Goal: Task Accomplishment & Management: Complete application form

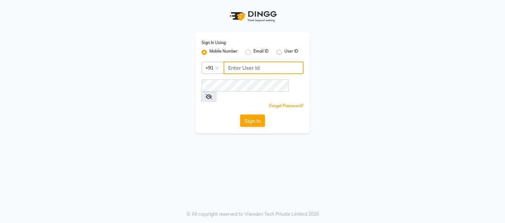
click at [246, 69] on input "Username" at bounding box center [264, 67] width 80 height 12
type input "1"
type input "8850293671"
click at [256, 102] on div "Forgot Password?" at bounding box center [253, 105] width 102 height 7
click at [251, 114] on button "Sign In" at bounding box center [252, 120] width 25 height 12
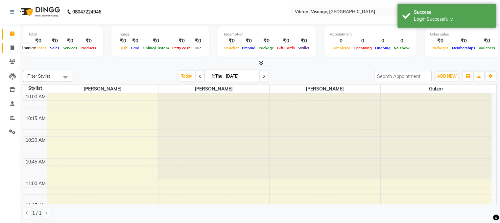
click at [12, 45] on icon at bounding box center [13, 47] width 4 height 5
select select "7649"
select select "service"
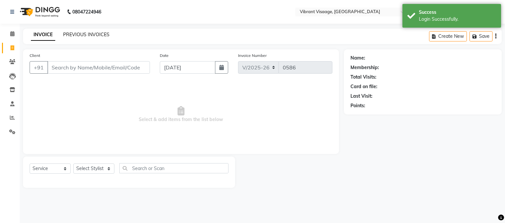
click at [79, 36] on link "PREVIOUS INVOICES" at bounding box center [86, 35] width 46 height 6
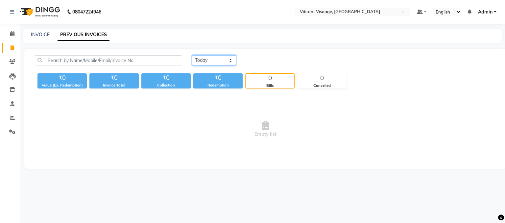
click at [206, 62] on select "[DATE] [DATE] Custom Range" at bounding box center [214, 60] width 44 height 10
select select "[DATE]"
click at [192, 55] on select "[DATE] [DATE] Custom Range" at bounding box center [214, 60] width 44 height 10
click at [13, 48] on icon at bounding box center [13, 47] width 4 height 5
select select "7649"
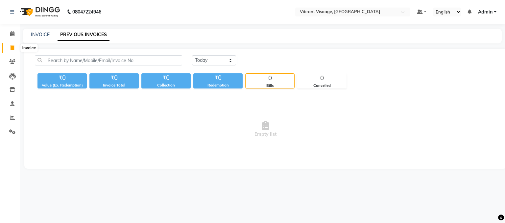
select select "service"
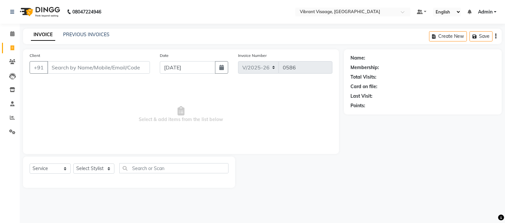
drag, startPoint x: 13, startPoint y: 48, endPoint x: 388, endPoint y: 189, distance: 400.8
click at [388, 189] on main "INVOICE PREVIOUS INVOICES Create New Save Client +91 Date 04-09-2025 Invoice Nu…" at bounding box center [262, 113] width 485 height 169
click at [122, 70] on input "Client" at bounding box center [98, 67] width 103 height 12
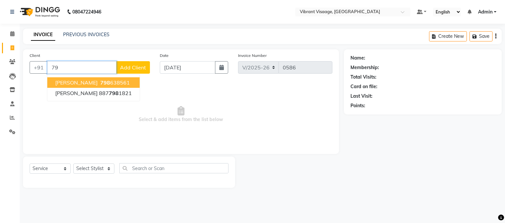
type input "7"
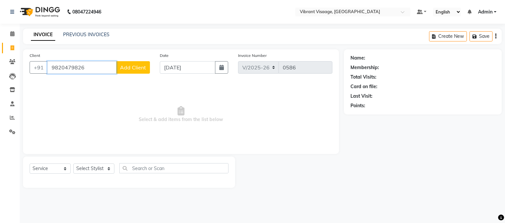
type input "9820479826"
click at [134, 68] on span "Add Client" at bounding box center [133, 67] width 26 height 7
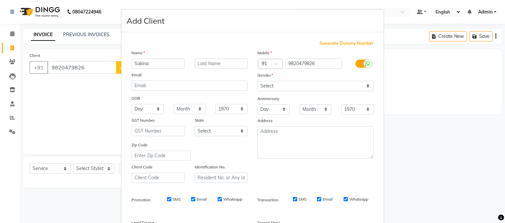
type input "Sakina"
click at [318, 86] on select "Select Male Female Other Prefer Not To Say" at bounding box center [315, 86] width 116 height 10
select select "female"
click at [257, 81] on select "Select Male Female Other Prefer Not To Say" at bounding box center [315, 86] width 116 height 10
click at [172, 61] on input "Sakina" at bounding box center [158, 64] width 53 height 10
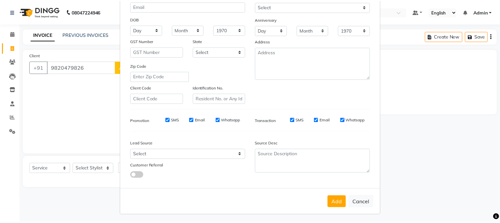
scroll to position [84, 0]
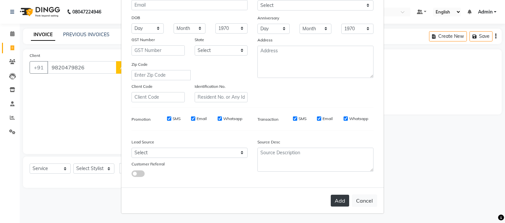
click at [337, 198] on button "Add" at bounding box center [340, 201] width 18 height 12
select select
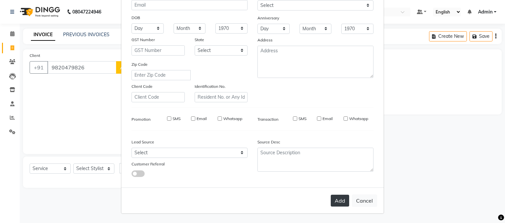
select select
checkbox input "false"
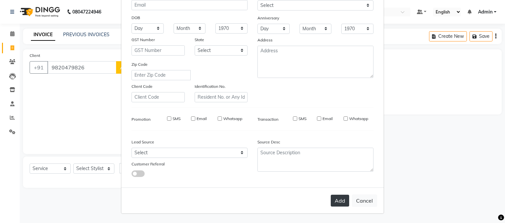
checkbox input "false"
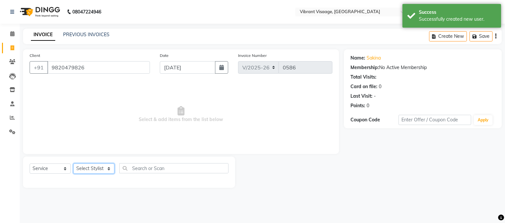
click at [92, 172] on select "Select Stylist Admin Damini Dipika Padaya Gulzar Zeenat Qureshi" at bounding box center [93, 168] width 41 height 10
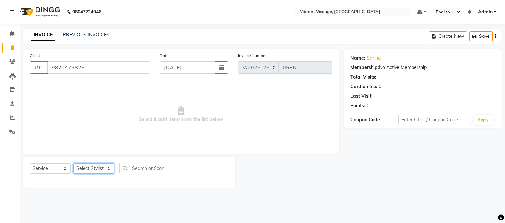
select select "85263"
click at [73, 164] on select "Select Stylist Admin Damini Dipika Padaya Gulzar Zeenat Qureshi" at bounding box center [93, 168] width 41 height 10
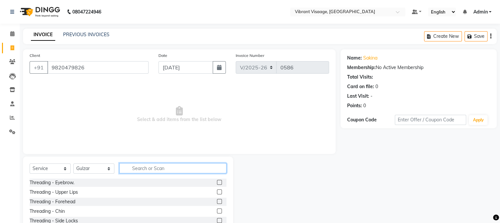
click at [163, 169] on input "text" at bounding box center [172, 168] width 107 height 10
click at [163, 169] on input "h" at bounding box center [172, 168] width 107 height 10
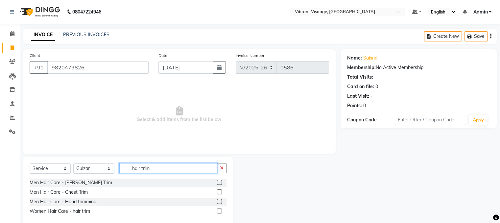
type input "hair trim"
click at [218, 212] on label at bounding box center [219, 210] width 5 height 5
click at [218, 212] on input "checkbox" at bounding box center [219, 211] width 4 height 4
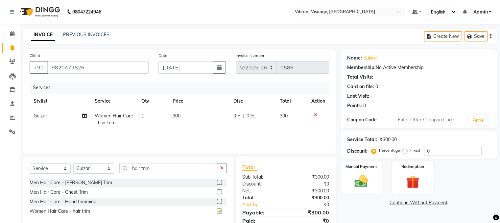
checkbox input "false"
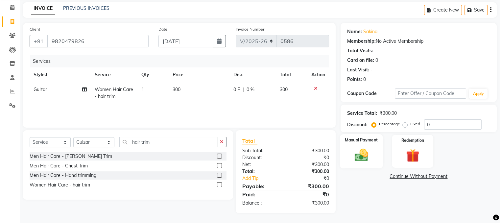
click at [362, 156] on img at bounding box center [361, 155] width 22 height 16
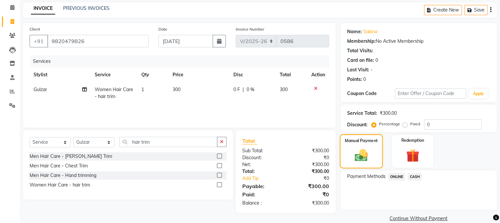
scroll to position [36, 0]
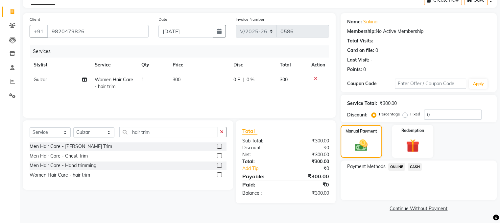
click at [416, 165] on span "CASH" at bounding box center [415, 167] width 14 height 8
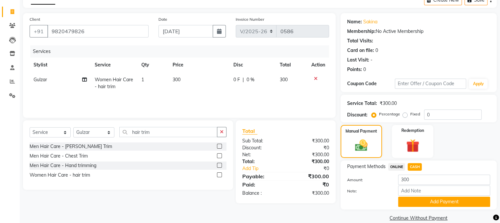
scroll to position [46, 0]
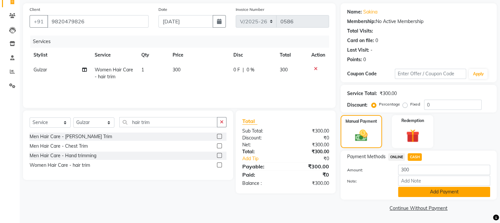
click at [443, 191] on button "Add Payment" at bounding box center [444, 192] width 92 height 10
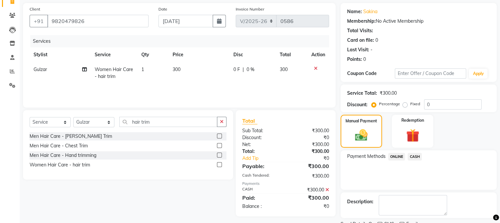
scroll to position [73, 0]
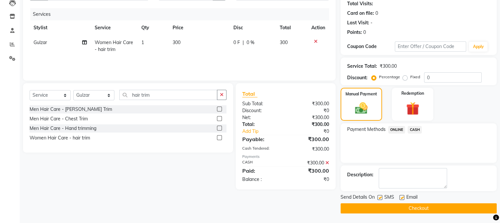
click at [428, 204] on button "Checkout" at bounding box center [419, 208] width 156 height 10
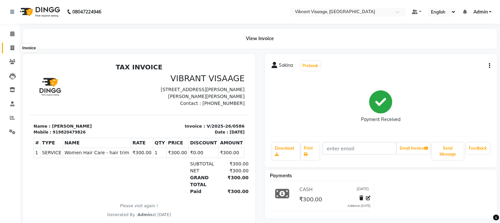
click at [9, 47] on span at bounding box center [13, 48] width 12 height 8
select select "service"
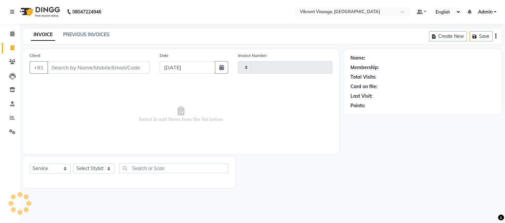
type input "0587"
select select "7649"
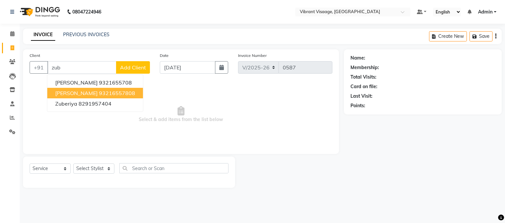
click at [63, 93] on span "Zubin" at bounding box center [76, 93] width 42 height 7
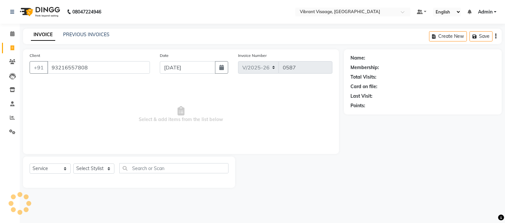
type input "93216557808"
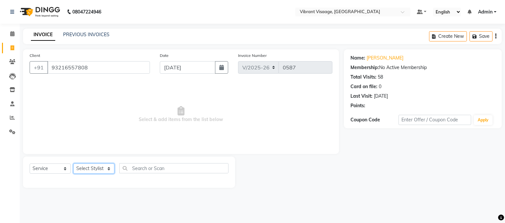
click at [98, 169] on select "Select Stylist Admin Damini Dipika Padaya Gulzar Zeenat Qureshi" at bounding box center [93, 168] width 41 height 10
select select "79553"
click at [73, 164] on select "Select Stylist Admin Damini Dipika Padaya Gulzar Zeenat Qureshi" at bounding box center [93, 168] width 41 height 10
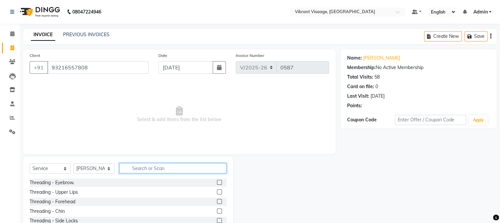
click at [151, 167] on input "text" at bounding box center [172, 168] width 107 height 10
type input "foot"
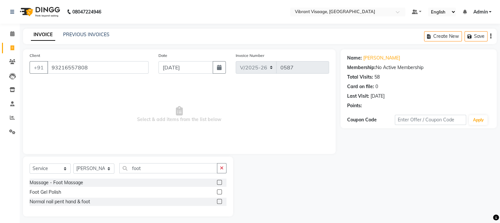
click at [219, 182] on label at bounding box center [219, 182] width 5 height 5
click at [219, 182] on input "checkbox" at bounding box center [219, 183] width 4 height 4
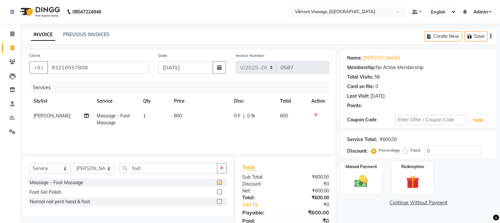
checkbox input "false"
click at [223, 166] on icon "button" at bounding box center [222, 168] width 4 height 5
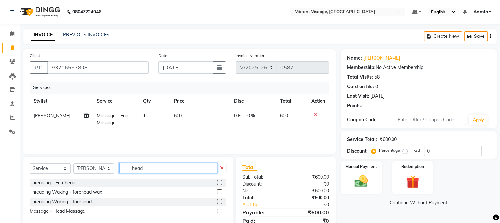
type input "head"
click at [219, 211] on label at bounding box center [219, 210] width 5 height 5
click at [219, 211] on input "checkbox" at bounding box center [219, 211] width 4 height 4
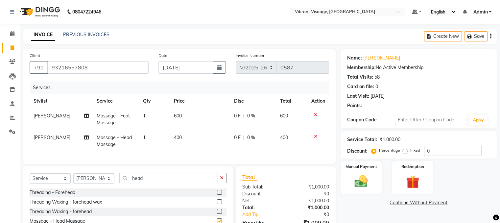
checkbox input "false"
click at [175, 115] on span "600" at bounding box center [178, 116] width 8 height 6
select select "79553"
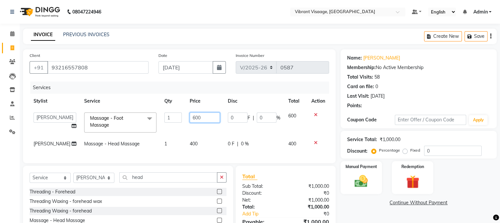
click at [190, 118] on input "600" at bounding box center [205, 117] width 30 height 10
type input "800"
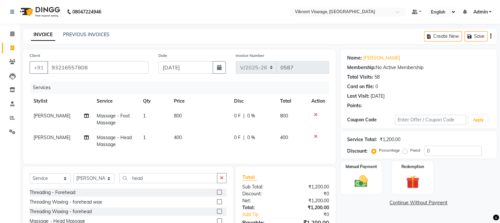
click at [364, 208] on div "Name: Zubin Membership: No Active Membership Total Visits: 58 Card on file: 0 L…" at bounding box center [421, 149] width 161 height 200
click at [360, 180] on img at bounding box center [361, 182] width 22 height 16
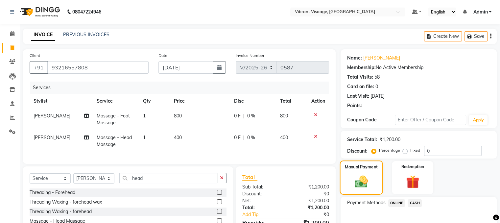
scroll to position [41, 0]
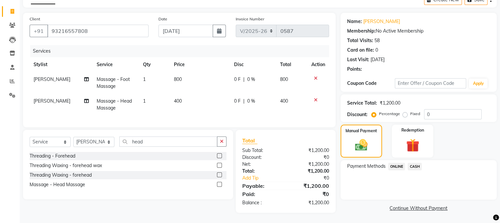
click at [397, 163] on span "ONLINE" at bounding box center [396, 167] width 17 height 8
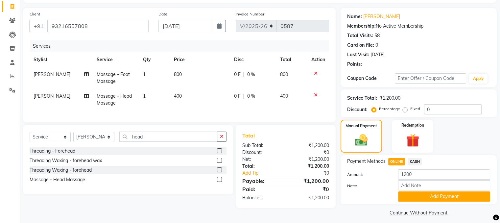
scroll to position [46, 0]
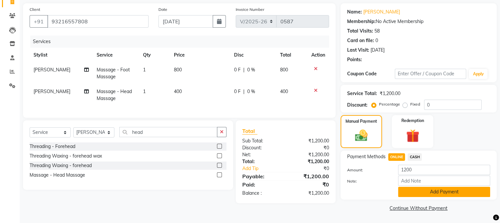
click at [422, 193] on button "Add Payment" at bounding box center [444, 192] width 92 height 10
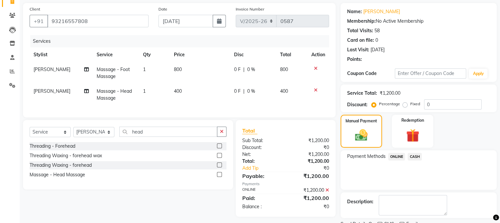
scroll to position [0, 0]
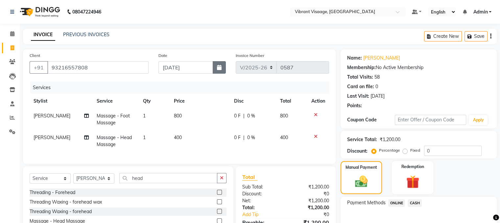
click at [221, 70] on button "button" at bounding box center [219, 67] width 13 height 12
select select "9"
select select "2025"
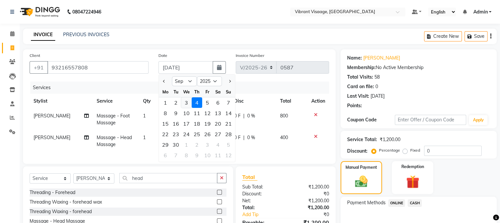
click at [186, 102] on div "3" at bounding box center [186, 102] width 11 height 11
type input "03-09-2025"
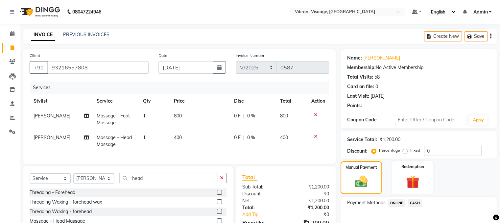
scroll to position [73, 0]
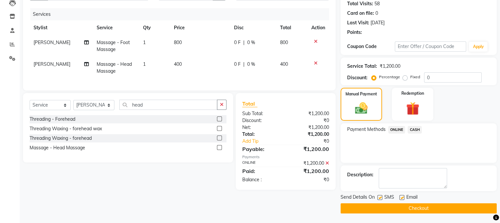
click at [397, 128] on span "ONLINE" at bounding box center [396, 130] width 17 height 8
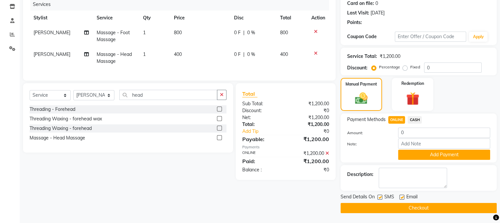
scroll to position [0, 0]
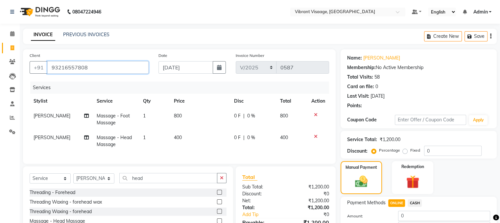
click at [85, 66] on input "93216557808" at bounding box center [97, 67] width 101 height 12
click at [12, 34] on icon at bounding box center [12, 33] width 4 height 5
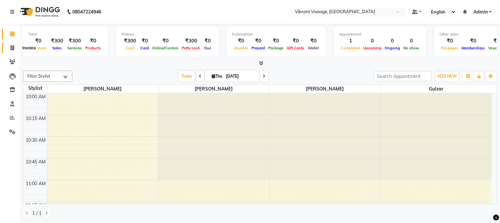
click at [12, 47] on icon at bounding box center [13, 47] width 4 height 5
select select "service"
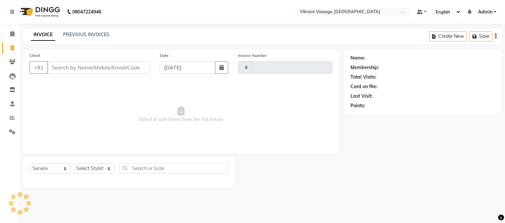
type input "0587"
select select "7649"
click at [80, 35] on link "PREVIOUS INVOICES" at bounding box center [86, 35] width 46 height 6
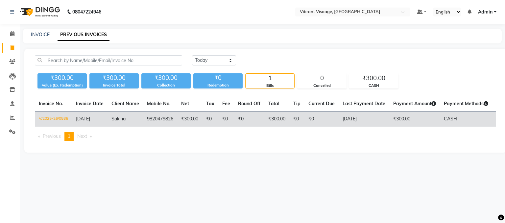
click at [442, 117] on td "CASH" at bounding box center [466, 118] width 52 height 15
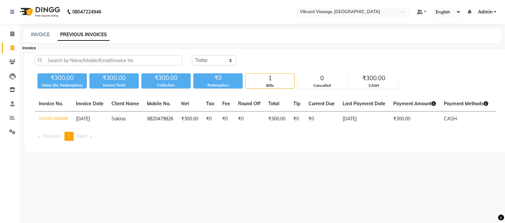
click at [13, 47] on icon at bounding box center [13, 47] width 4 height 5
select select "service"
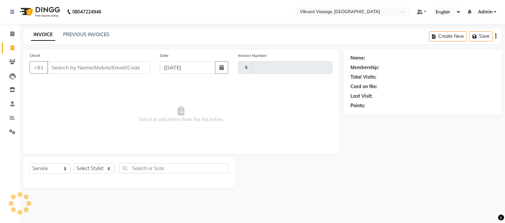
type input "0587"
select select "7649"
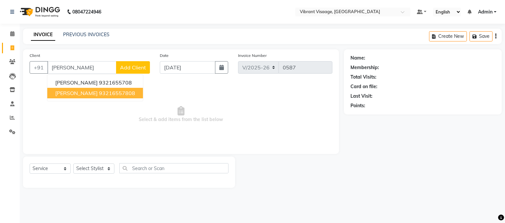
click at [99, 92] on ngb-highlight "93216557808" at bounding box center [117, 93] width 36 height 7
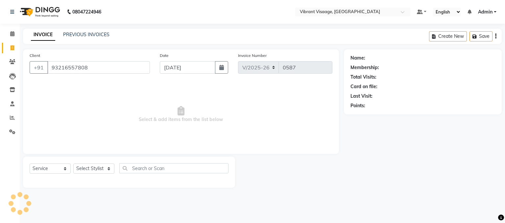
type input "93216557808"
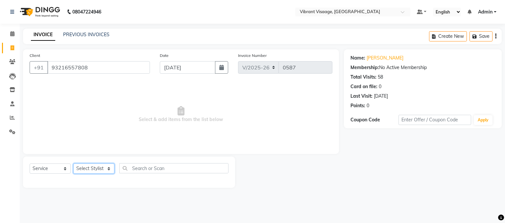
click at [85, 169] on select "Select Stylist Admin Damini Dipika Padaya Gulzar Zeenat Qureshi" at bounding box center [93, 168] width 41 height 10
select select "79553"
click at [73, 164] on select "Select Stylist Admin Damini Dipika Padaya Gulzar Zeenat Qureshi" at bounding box center [93, 168] width 41 height 10
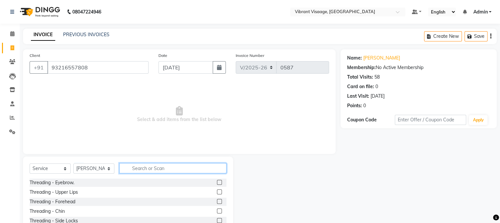
click at [179, 171] on input "text" at bounding box center [172, 168] width 107 height 10
type input "foot"
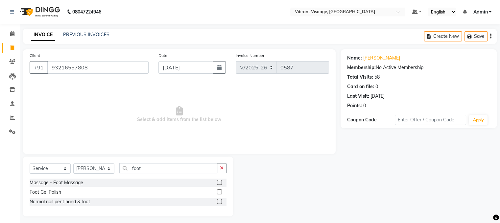
click at [219, 182] on label at bounding box center [219, 182] width 5 height 5
click at [219, 182] on input "checkbox" at bounding box center [219, 183] width 4 height 4
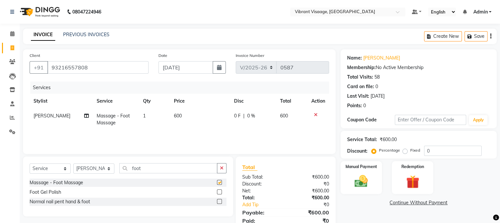
checkbox input "false"
click at [195, 168] on input "foot" at bounding box center [168, 168] width 98 height 10
type input "f"
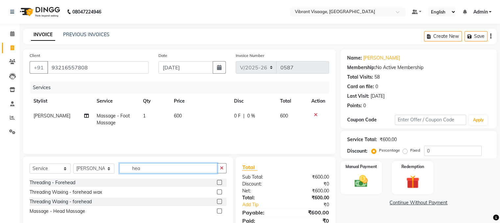
type input "hea"
click at [219, 211] on label at bounding box center [219, 210] width 5 height 5
click at [219, 211] on input "checkbox" at bounding box center [219, 211] width 4 height 4
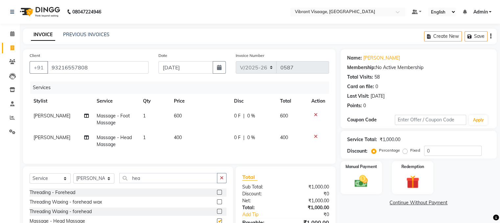
checkbox input "false"
click at [175, 114] on span "600" at bounding box center [178, 116] width 8 height 6
select select "79553"
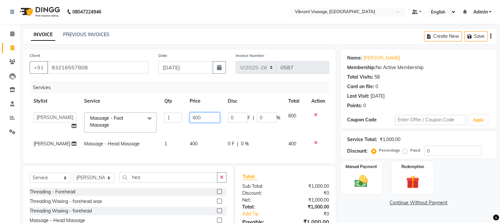
click at [190, 117] on input "600" at bounding box center [205, 117] width 30 height 10
type input "800"
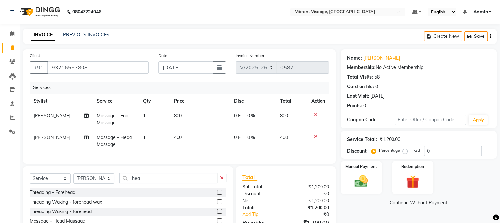
click at [476, 182] on div "Manual Payment Redemption" at bounding box center [419, 177] width 166 height 33
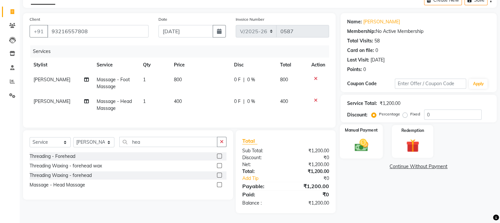
click at [359, 138] on img at bounding box center [361, 145] width 22 height 16
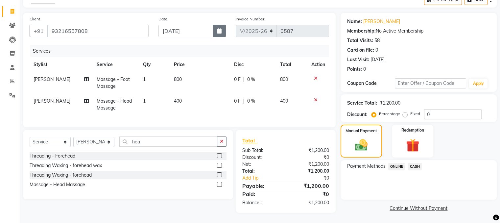
click at [220, 28] on icon "button" at bounding box center [219, 30] width 5 height 5
select select "9"
select select "2025"
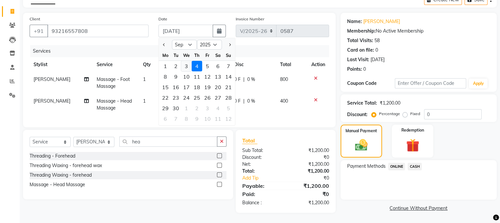
click at [187, 61] on div "3" at bounding box center [186, 66] width 11 height 11
type input "03-09-2025"
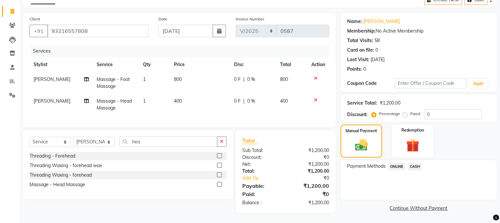
click at [396, 163] on span "ONLINE" at bounding box center [396, 167] width 17 height 8
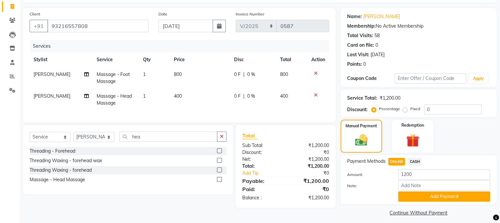
scroll to position [46, 0]
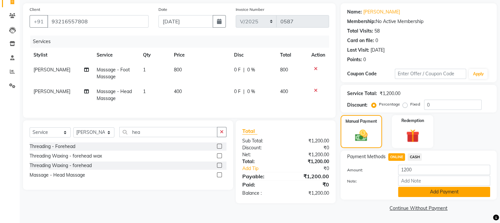
click at [437, 190] on button "Add Payment" at bounding box center [444, 192] width 92 height 10
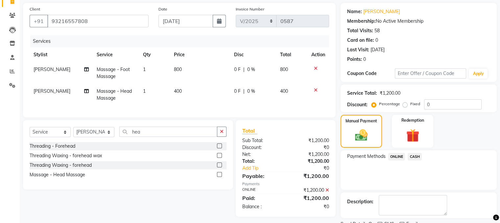
scroll to position [73, 0]
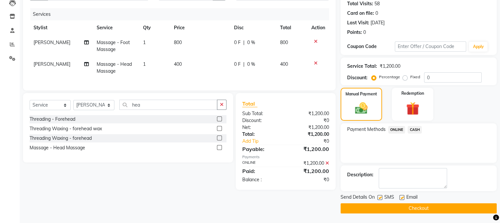
click at [417, 206] on button "Checkout" at bounding box center [419, 208] width 156 height 10
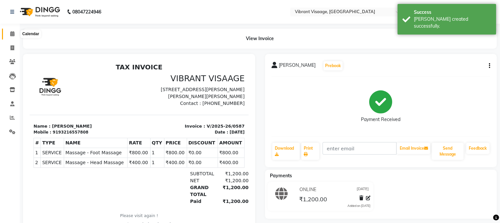
click at [11, 32] on icon at bounding box center [12, 33] width 4 height 5
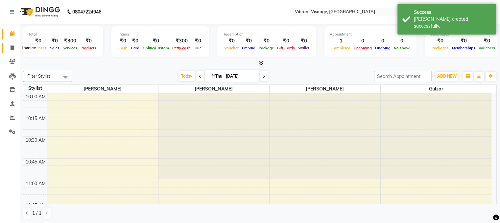
click at [12, 48] on icon at bounding box center [13, 47] width 4 height 5
select select "service"
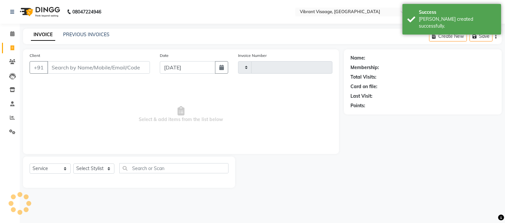
type input "0588"
select select "7649"
click at [78, 35] on link "PREVIOUS INVOICES" at bounding box center [86, 35] width 46 height 6
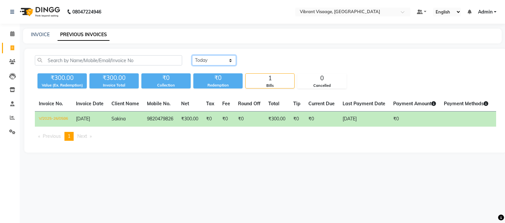
click at [215, 62] on select "Today Yesterday Custom Range" at bounding box center [214, 60] width 44 height 10
select select "yesterday"
click at [192, 55] on select "Today Yesterday Custom Range" at bounding box center [214, 60] width 44 height 10
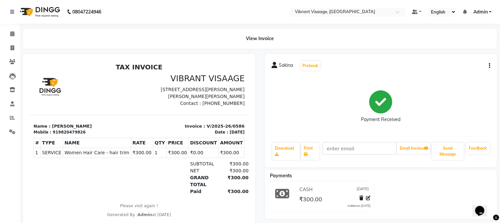
scroll to position [22, 0]
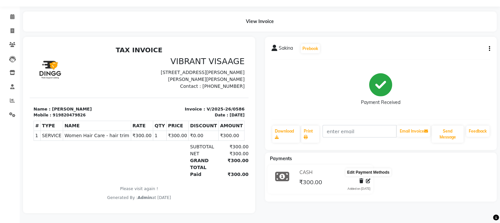
click at [368, 179] on icon at bounding box center [368, 181] width 5 height 5
select select "1"
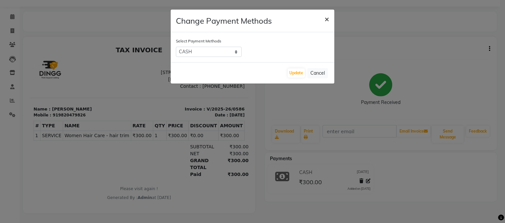
click at [326, 16] on span "×" at bounding box center [327, 19] width 5 height 10
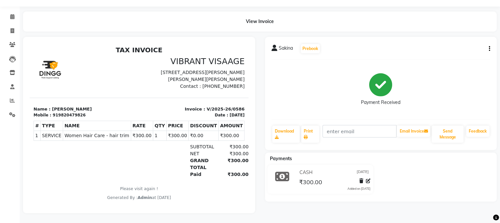
click at [489, 49] on icon "button" at bounding box center [489, 49] width 1 height 0
click at [460, 52] on div "Edit Invoice" at bounding box center [456, 53] width 45 height 8
select select "service"
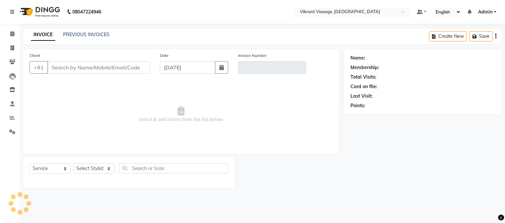
type input "9820479826"
type input "V/2025-26/0586"
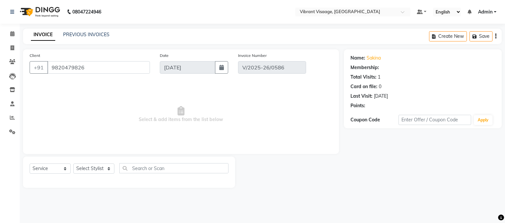
select select "select"
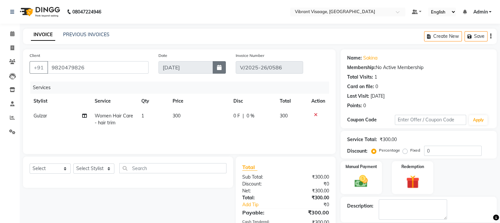
click at [222, 67] on button "button" at bounding box center [219, 67] width 13 height 12
select select "9"
select select "2025"
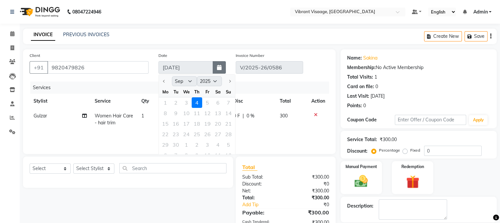
click at [221, 68] on icon "button" at bounding box center [219, 67] width 5 height 5
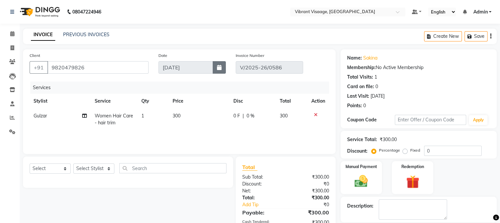
click at [221, 68] on icon "button" at bounding box center [219, 67] width 5 height 5
select select "9"
select select "2025"
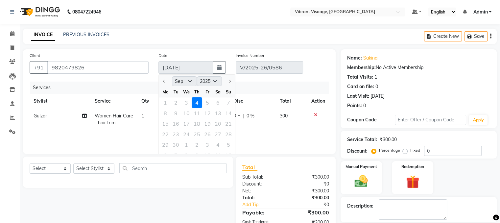
click at [187, 104] on div "1 2 3 4 5 6 7" at bounding box center [197, 102] width 76 height 11
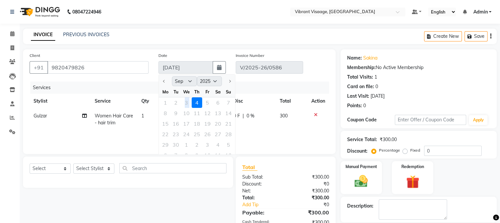
click at [187, 104] on div "1 2 3 4 5 6 7" at bounding box center [197, 102] width 76 height 11
click at [13, 46] on icon at bounding box center [13, 47] width 4 height 5
select select "service"
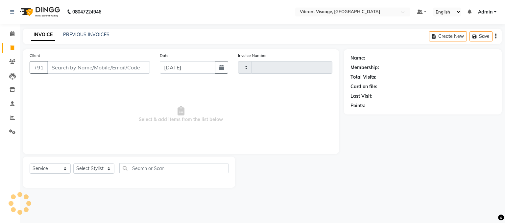
type input "0587"
select select "7649"
drag, startPoint x: 82, startPoint y: 31, endPoint x: 81, endPoint y: 36, distance: 4.6
click at [81, 36] on div "PREVIOUS INVOICES" at bounding box center [86, 34] width 46 height 7
click at [99, 37] on link "PREVIOUS INVOICES" at bounding box center [86, 35] width 46 height 6
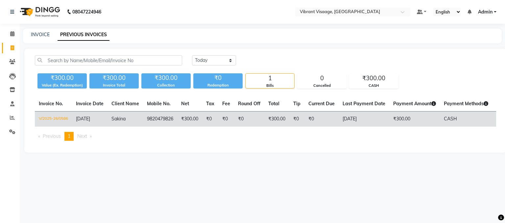
click at [451, 112] on td "CASH" at bounding box center [466, 118] width 52 height 15
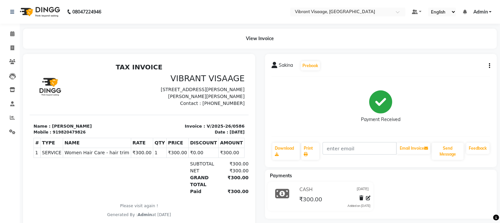
click at [363, 196] on icon at bounding box center [361, 198] width 4 height 5
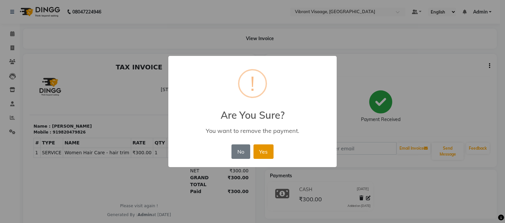
click at [266, 153] on button "Yes" at bounding box center [264, 151] width 20 height 14
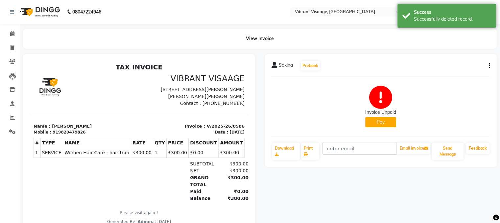
click at [384, 121] on button "Pay" at bounding box center [380, 122] width 31 height 10
select select "1"
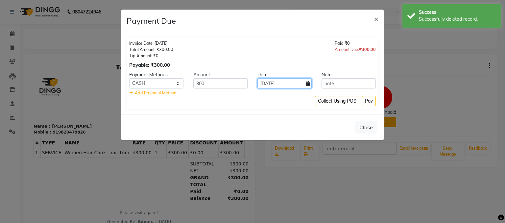
click at [310, 83] on input "[DATE]" at bounding box center [284, 83] width 54 height 10
select select "9"
select select "2025"
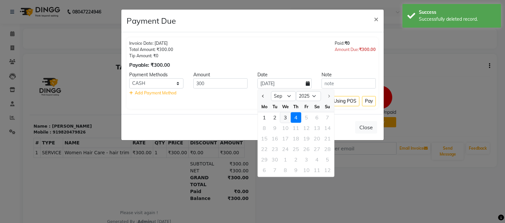
click at [284, 117] on div "3" at bounding box center [285, 117] width 11 height 11
type input "03-09-2025"
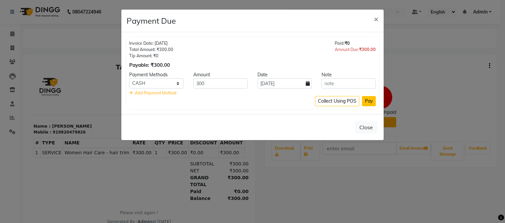
click at [368, 100] on button "Pay" at bounding box center [369, 101] width 14 height 10
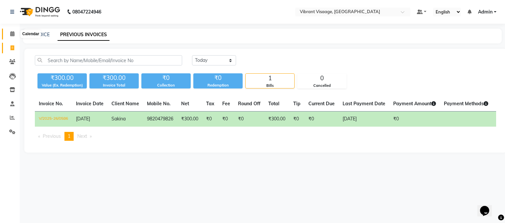
click at [11, 33] on icon at bounding box center [12, 33] width 4 height 5
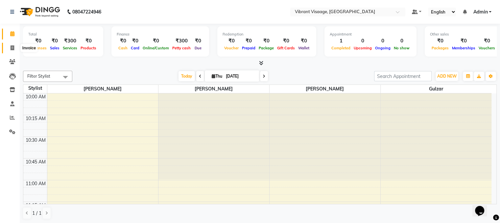
click at [11, 45] on icon at bounding box center [13, 47] width 4 height 5
select select "service"
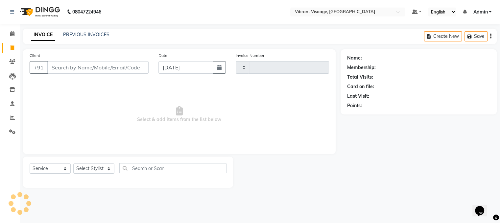
type input "0588"
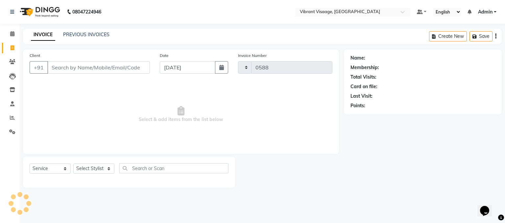
select select "7649"
click at [86, 36] on link "PREVIOUS INVOICES" at bounding box center [86, 35] width 46 height 6
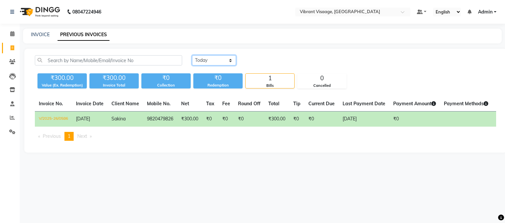
click at [211, 61] on select "[DATE] [DATE] Custom Range" at bounding box center [214, 60] width 44 height 10
select select "[DATE]"
click at [192, 55] on select "[DATE] [DATE] Custom Range" at bounding box center [214, 60] width 44 height 10
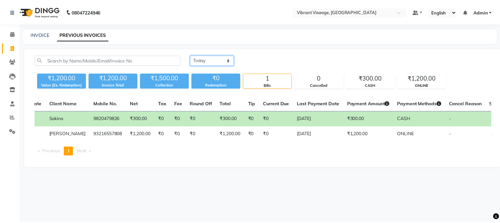
scroll to position [0, 66]
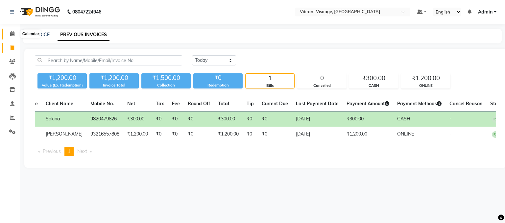
click at [12, 31] on span at bounding box center [13, 34] width 12 height 8
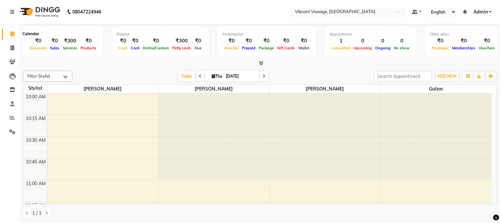
click at [13, 35] on icon at bounding box center [12, 33] width 4 height 5
click at [449, 75] on span "ADD NEW" at bounding box center [446, 76] width 19 height 5
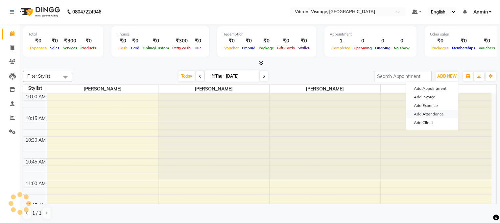
click at [436, 113] on link "Add Attendance" at bounding box center [432, 114] width 52 height 9
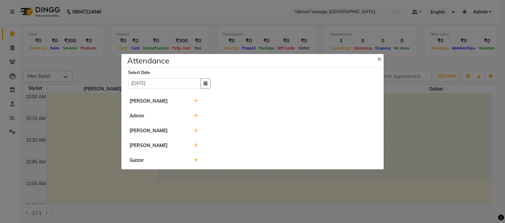
click at [196, 102] on icon at bounding box center [196, 101] width 4 height 5
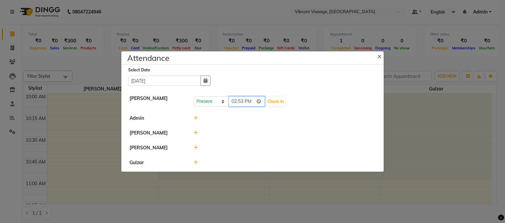
click at [235, 104] on input "14:53" at bounding box center [247, 101] width 37 height 10
type input "12:02"
click at [272, 102] on button "Check-In" at bounding box center [276, 101] width 20 height 9
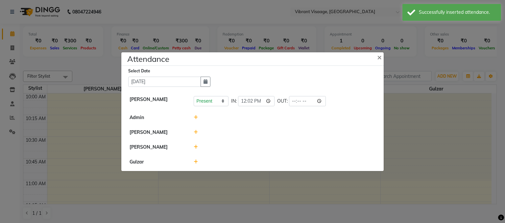
click at [195, 146] on icon at bounding box center [196, 147] width 4 height 5
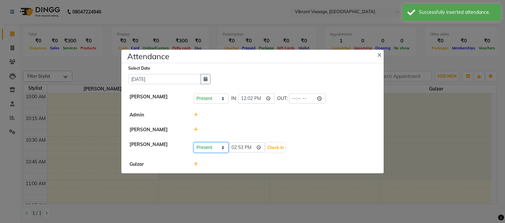
click at [211, 147] on select "Present Absent Late Half Day Weekly Off" at bounding box center [211, 147] width 35 height 10
select select "A"
click at [194, 142] on select "Present Absent Late Half Day Weekly Off" at bounding box center [211, 147] width 35 height 10
click at [237, 148] on button "Save" at bounding box center [235, 147] width 13 height 9
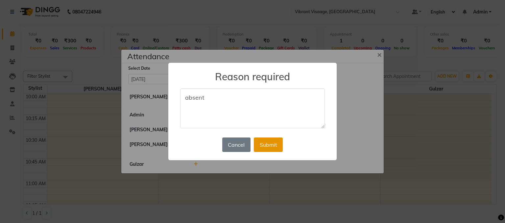
type textarea "absent"
click at [266, 147] on button "Submit" at bounding box center [268, 144] width 29 height 14
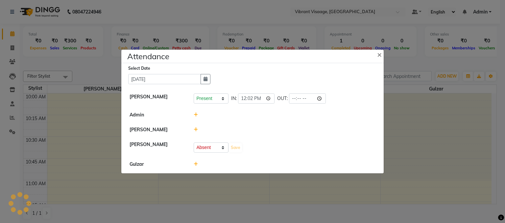
select select "A"
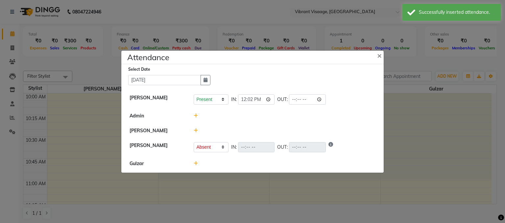
click at [196, 132] on icon at bounding box center [196, 130] width 4 height 5
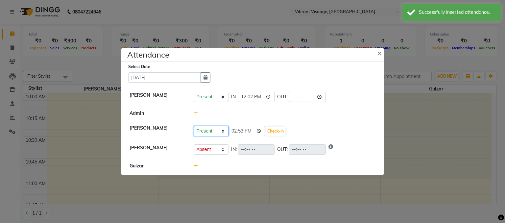
click at [212, 133] on select "Present Absent Late Half Day Weekly Off" at bounding box center [211, 131] width 35 height 10
select select "W"
click at [194, 126] on select "Present Absent Late Half Day Weekly Off" at bounding box center [211, 131] width 35 height 10
click at [238, 130] on button "Save" at bounding box center [235, 131] width 13 height 9
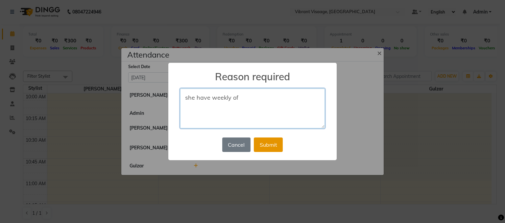
type textarea "she have weekly of"
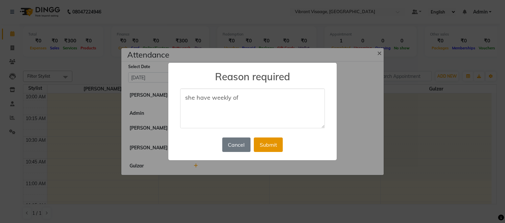
click at [263, 145] on button "Submit" at bounding box center [268, 144] width 29 height 14
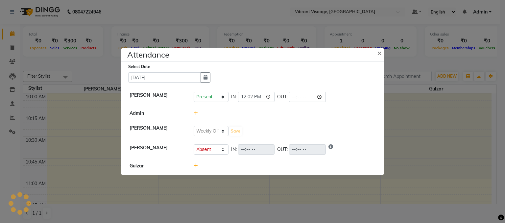
select select "W"
select select "A"
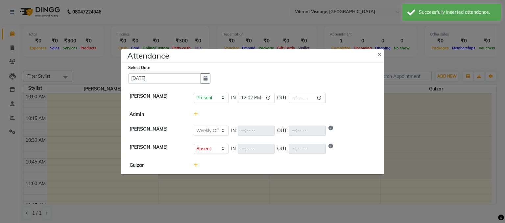
click at [183, 183] on ngb-modal-window "Attendance × Select Date [DATE] [PERSON_NAME] Present Absent Late Half Day Week…" at bounding box center [252, 111] width 505 height 223
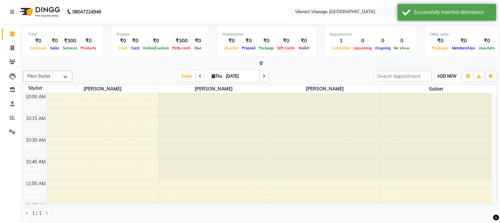
click at [441, 74] on span "ADD NEW" at bounding box center [446, 76] width 19 height 5
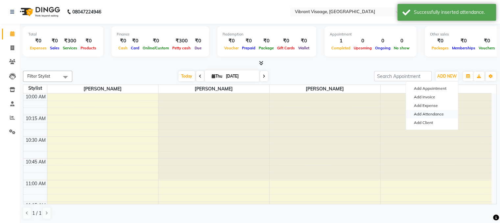
click at [425, 113] on link "Add Attendance" at bounding box center [432, 114] width 52 height 9
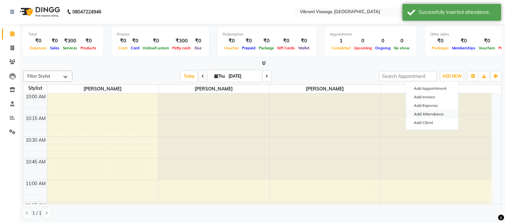
select select "W"
select select "A"
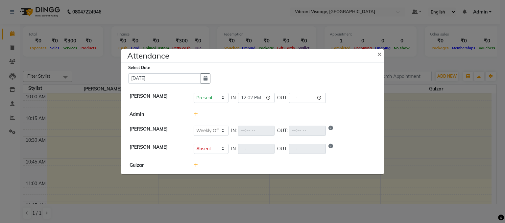
click at [195, 165] on icon at bounding box center [196, 165] width 4 height 5
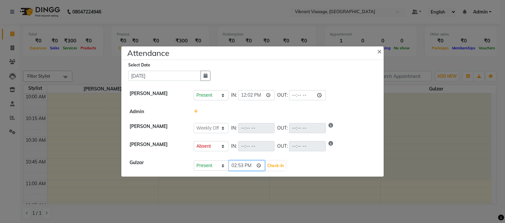
click at [234, 166] on input "14:53" at bounding box center [247, 165] width 37 height 10
type input "12:08"
click at [234, 166] on input "12:08" at bounding box center [247, 165] width 37 height 10
drag, startPoint x: 234, startPoint y: 166, endPoint x: 270, endPoint y: 165, distance: 35.2
click at [270, 165] on div "Present Absent Late Half Day Weekly Off 12:08 Check-In" at bounding box center [285, 165] width 182 height 11
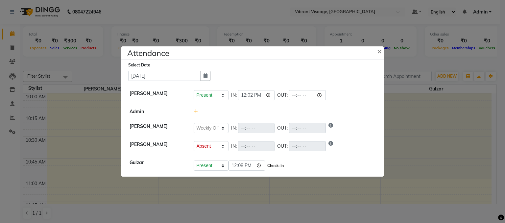
click at [270, 165] on button "Check-In" at bounding box center [276, 165] width 20 height 9
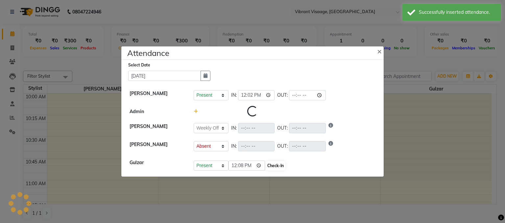
select select "W"
select select "A"
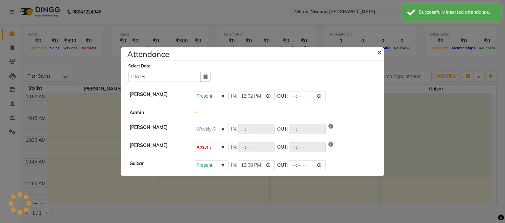
click at [381, 52] on span "×" at bounding box center [379, 52] width 5 height 10
